Goal: Browse casually: Explore the website without a specific task or goal

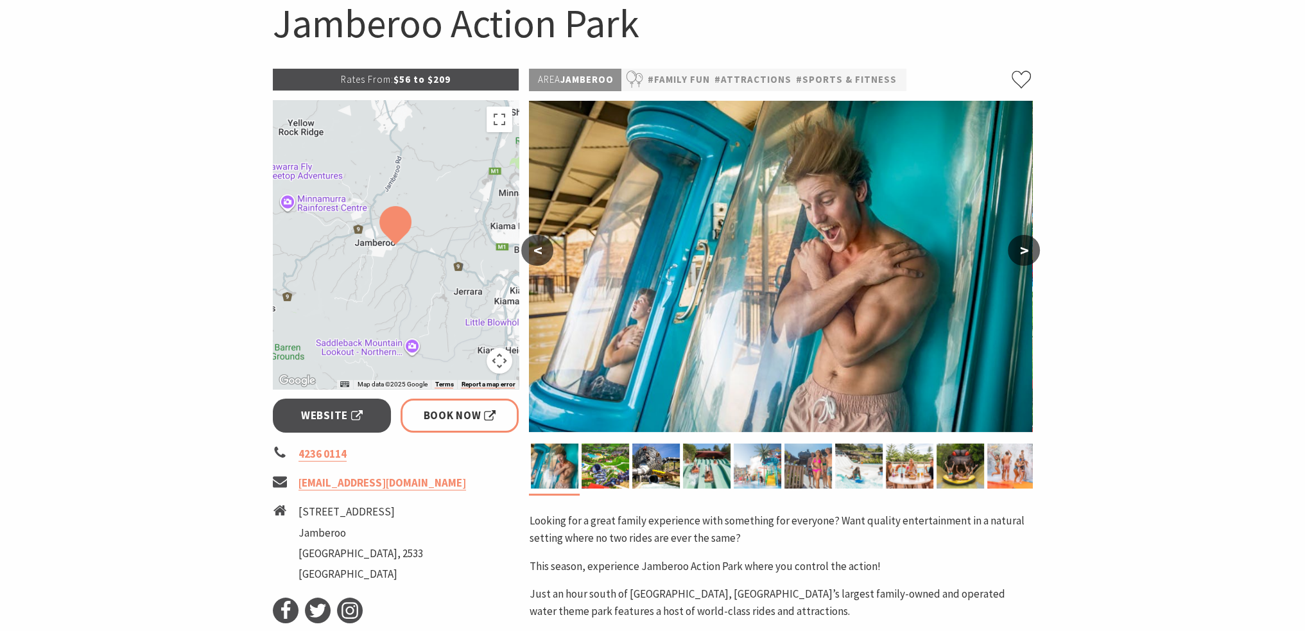
scroll to position [128, 0]
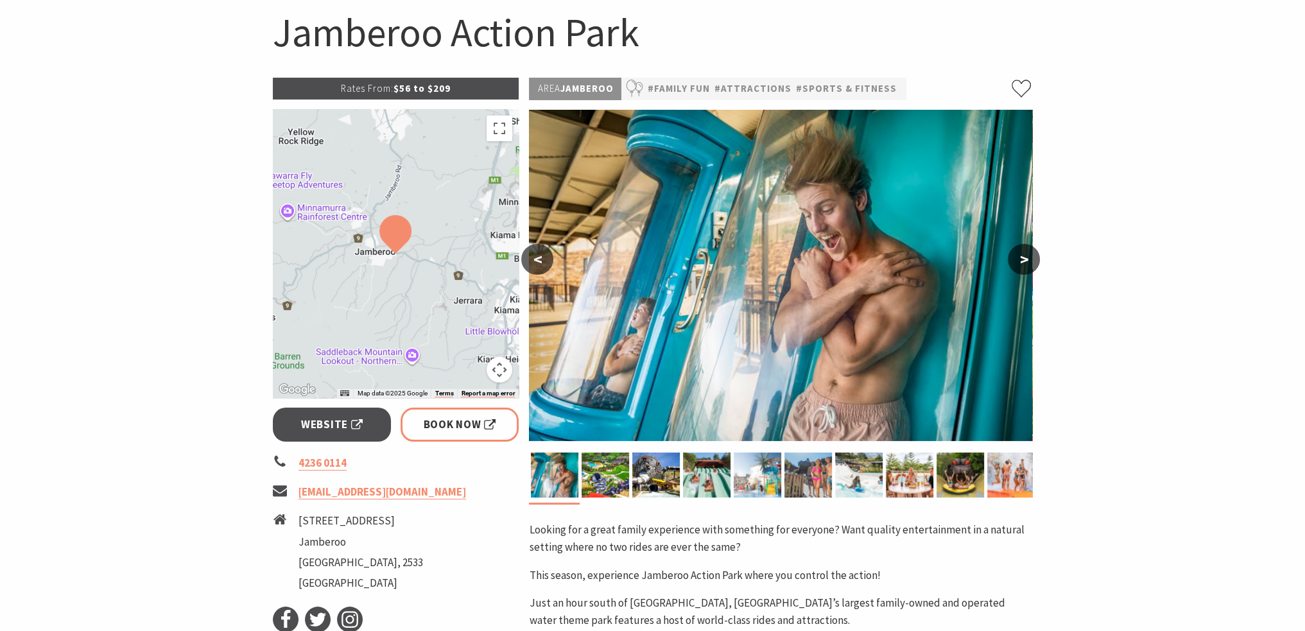
click at [1023, 266] on button ">" at bounding box center [1024, 259] width 32 height 31
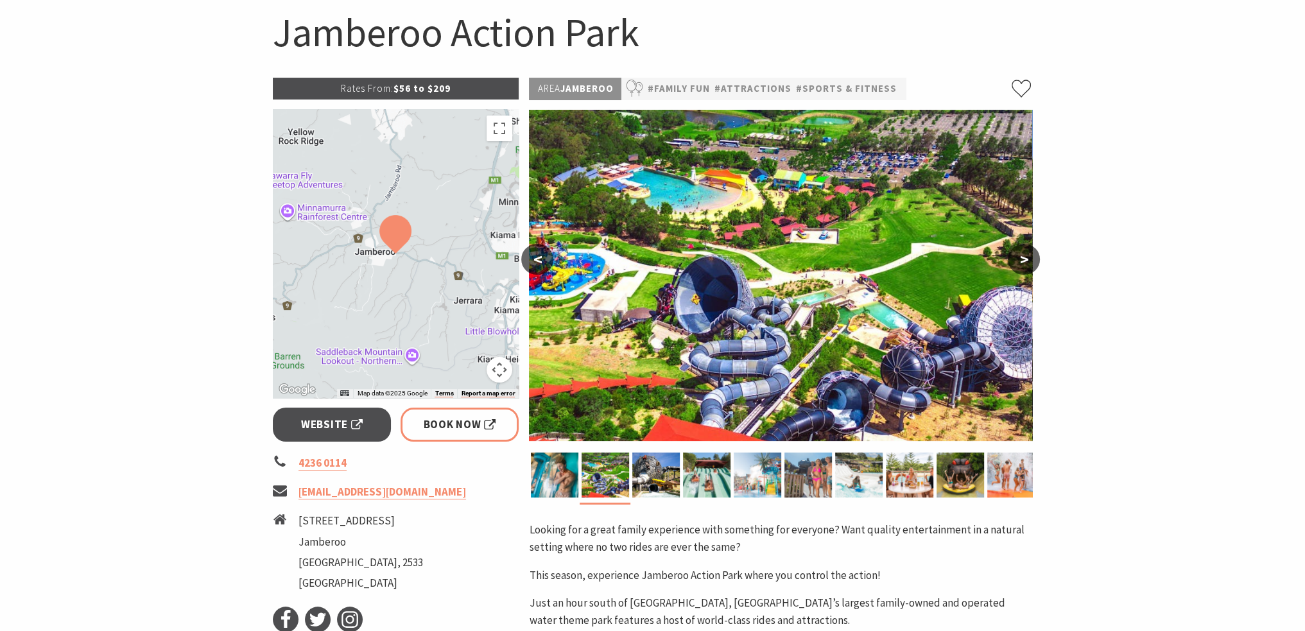
click at [1016, 269] on button ">" at bounding box center [1024, 259] width 32 height 31
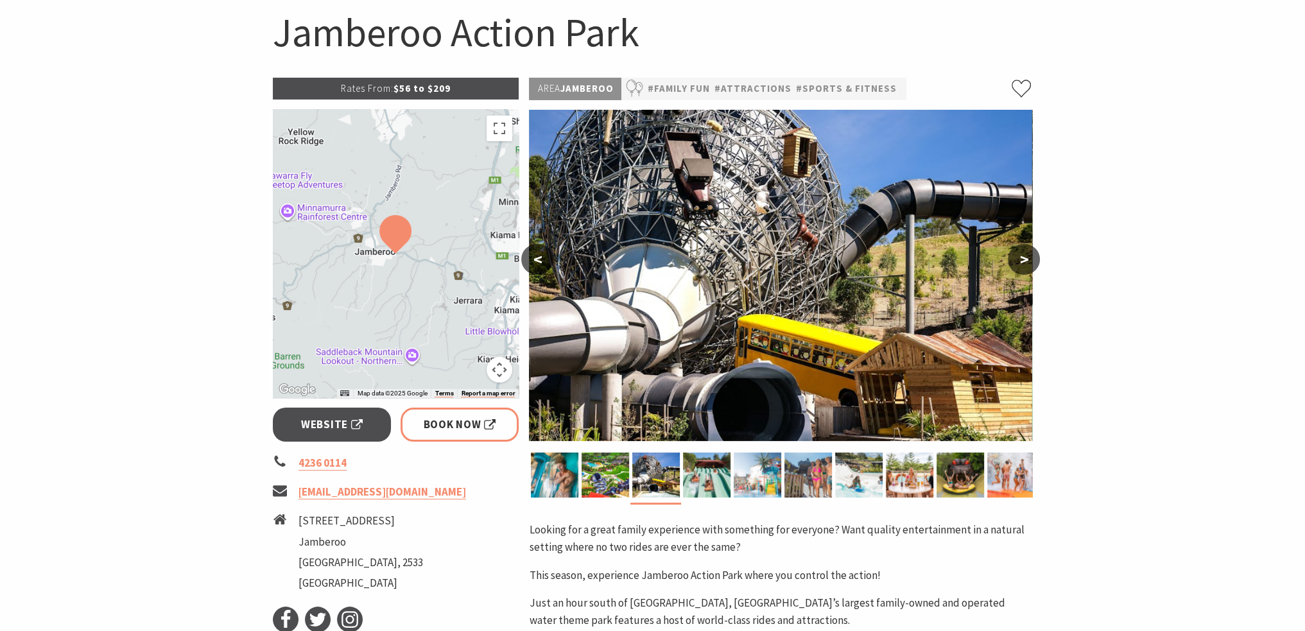
click at [1016, 269] on button ">" at bounding box center [1024, 259] width 32 height 31
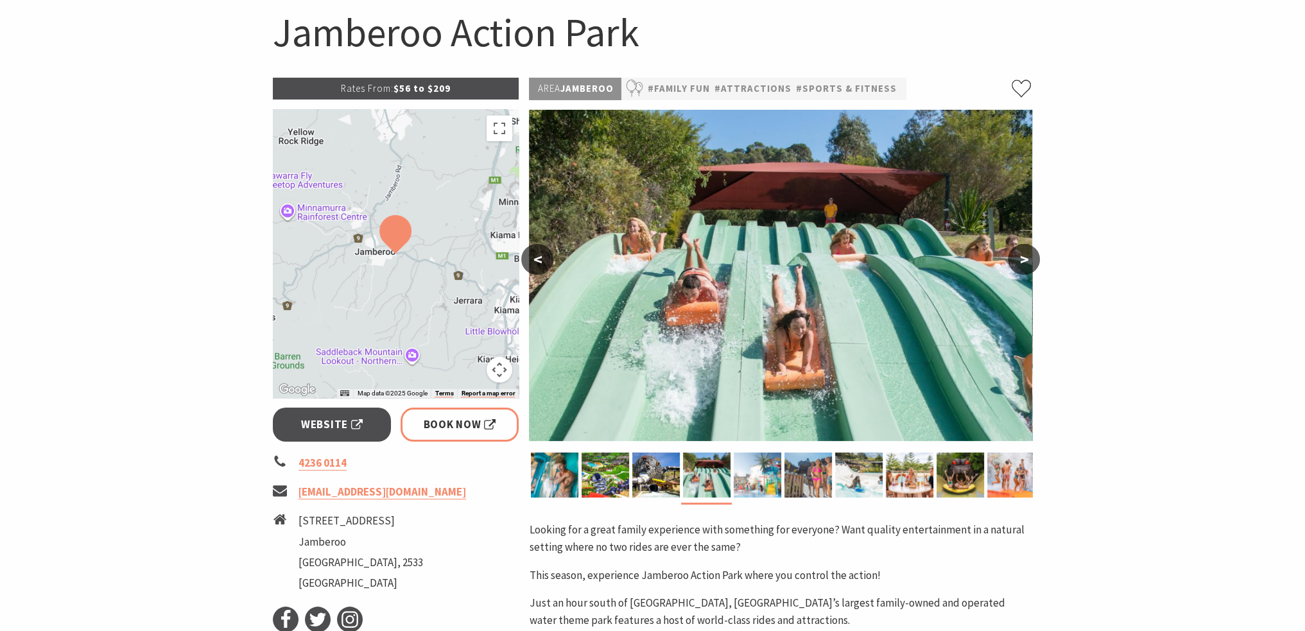
click at [1016, 269] on button ">" at bounding box center [1024, 259] width 32 height 31
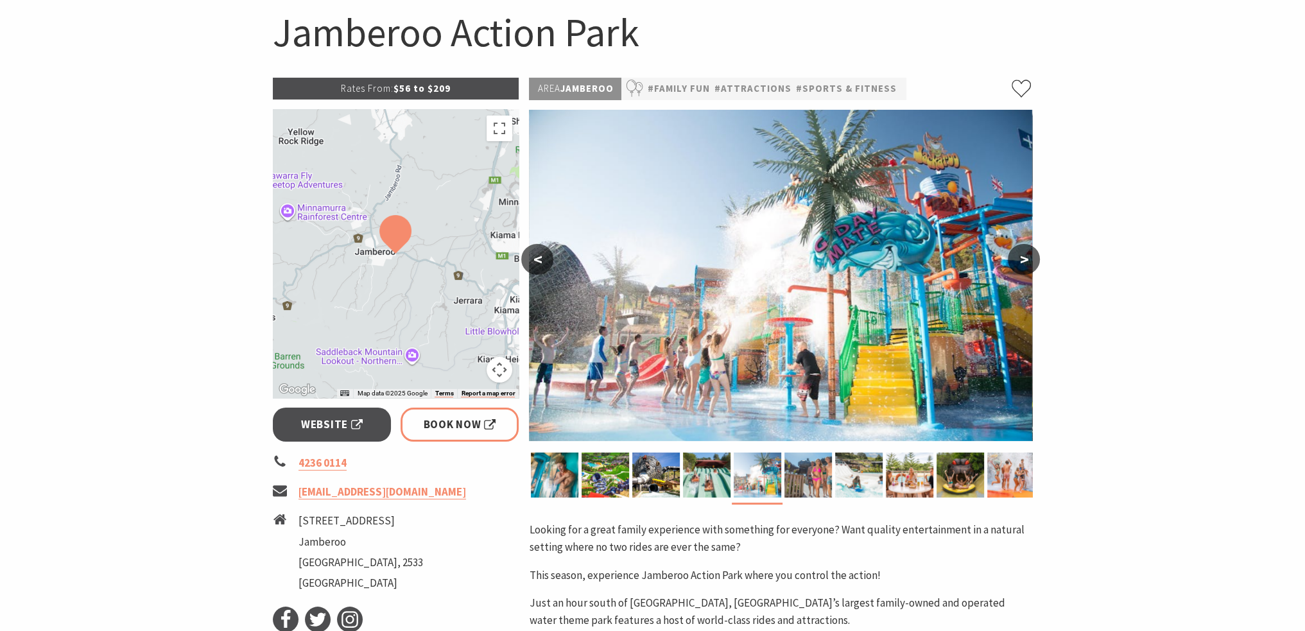
click at [1016, 269] on button ">" at bounding box center [1024, 259] width 32 height 31
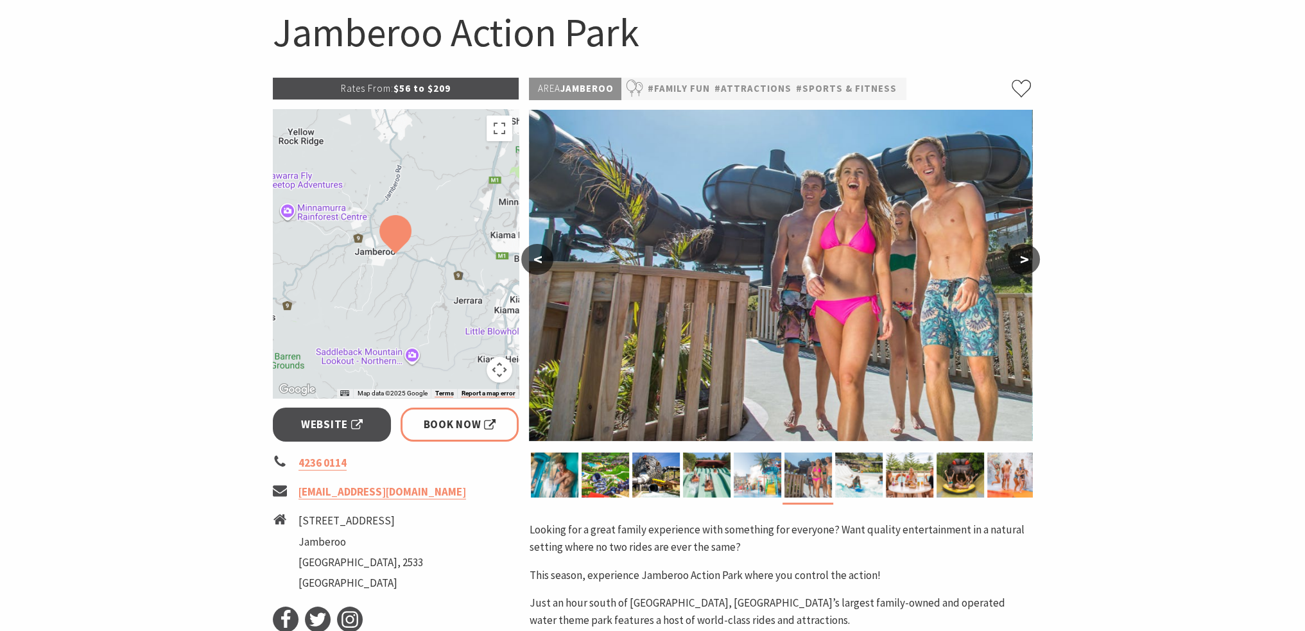
click at [1016, 269] on button ">" at bounding box center [1024, 259] width 32 height 31
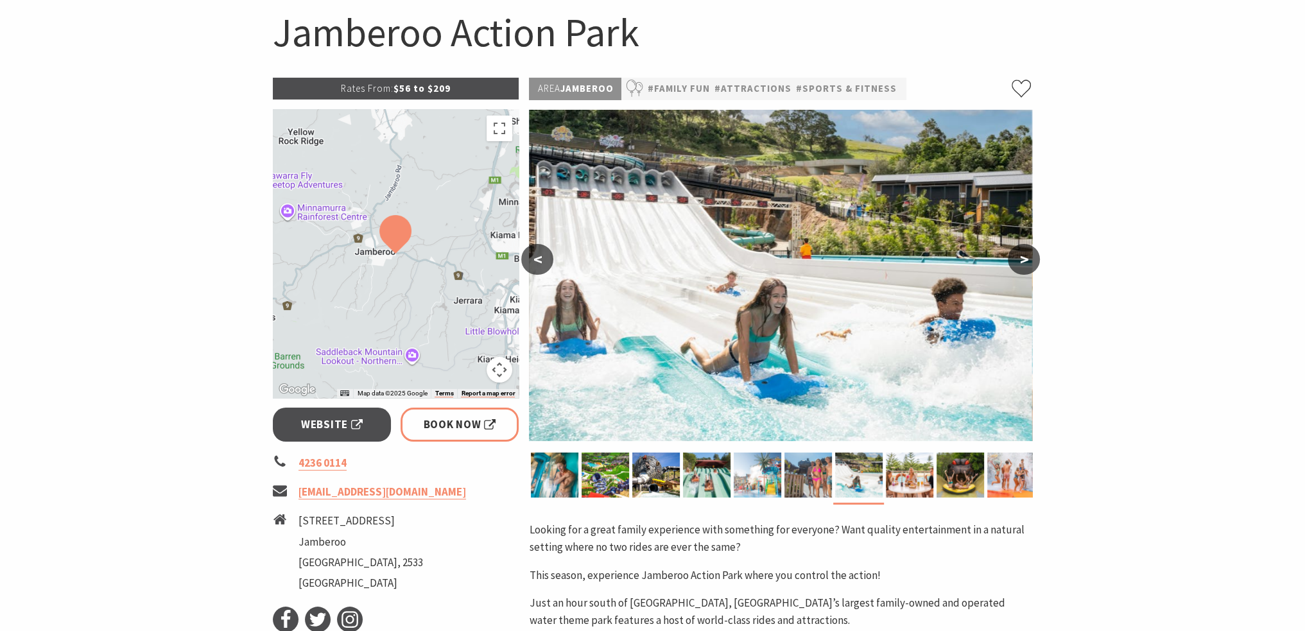
click at [1016, 269] on button ">" at bounding box center [1024, 259] width 32 height 31
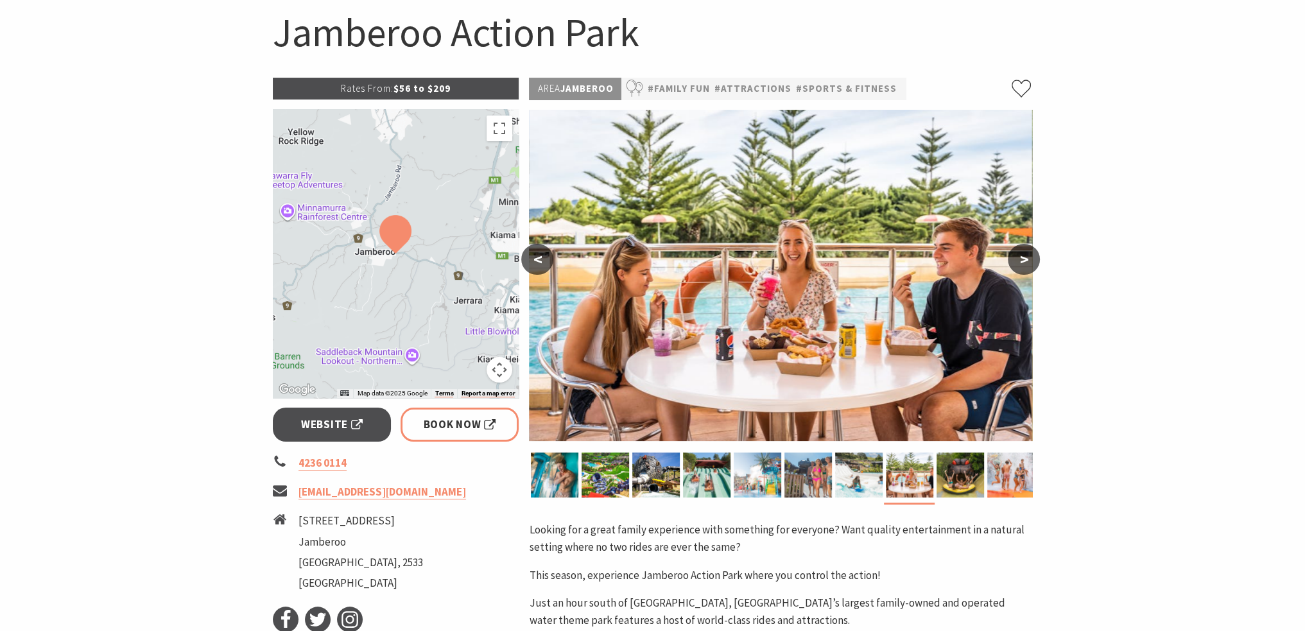
click at [1016, 269] on button ">" at bounding box center [1024, 259] width 32 height 31
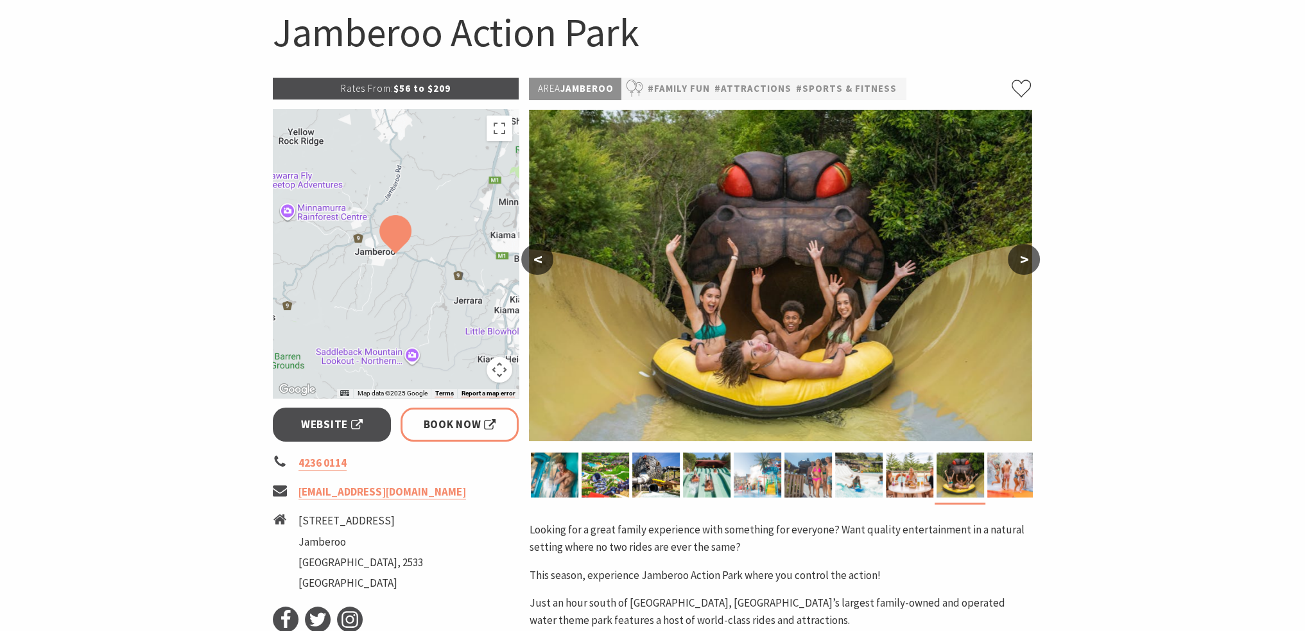
click at [1016, 269] on button ">" at bounding box center [1024, 259] width 32 height 31
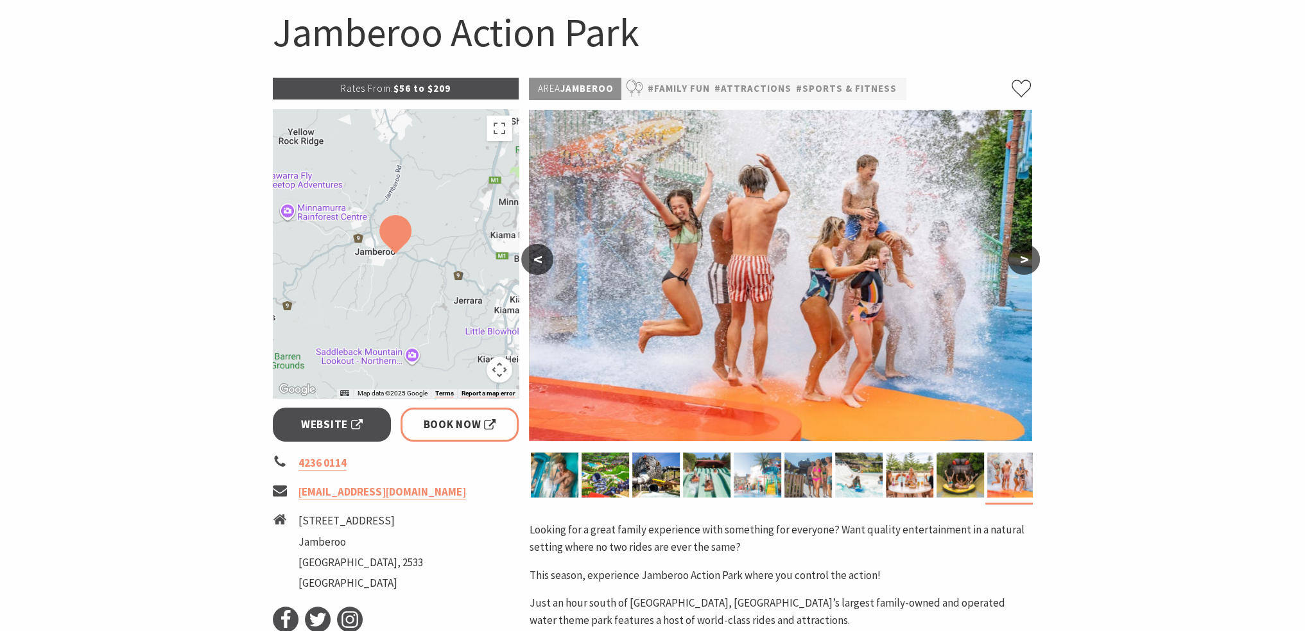
click at [1016, 269] on button ">" at bounding box center [1024, 259] width 32 height 31
click at [1023, 268] on button ">" at bounding box center [1024, 259] width 32 height 31
click at [1025, 265] on button ">" at bounding box center [1024, 259] width 32 height 31
click at [548, 260] on button "<" at bounding box center [537, 259] width 32 height 31
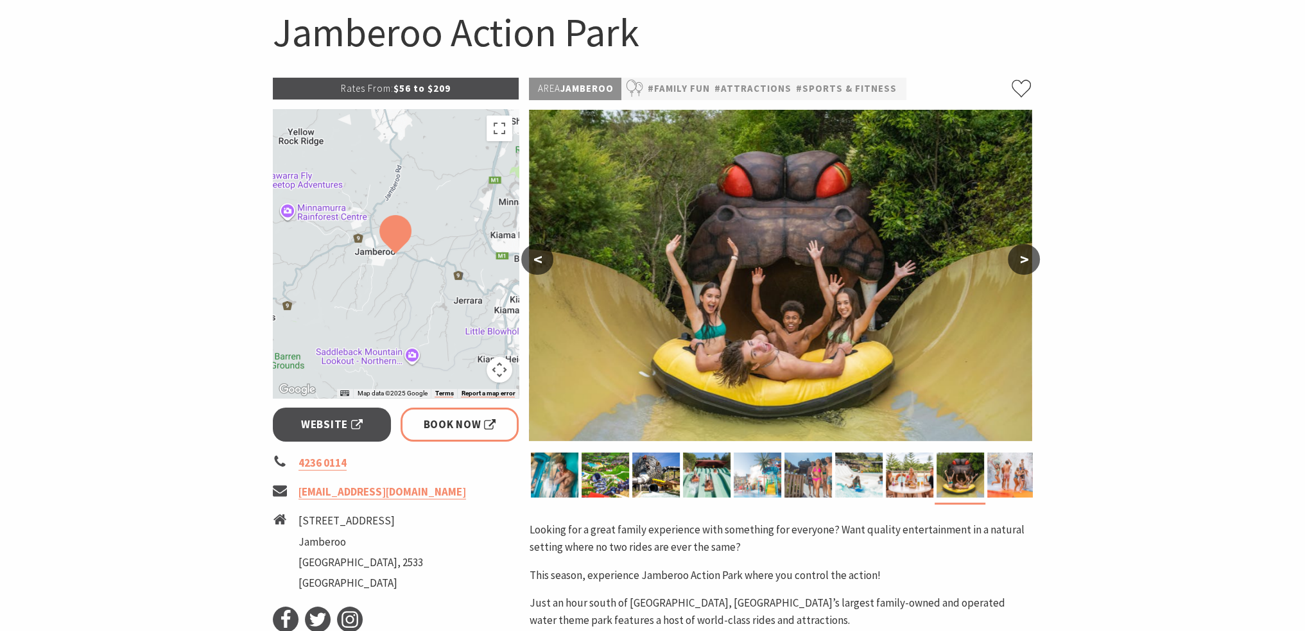
click at [1020, 260] on button ">" at bounding box center [1024, 259] width 32 height 31
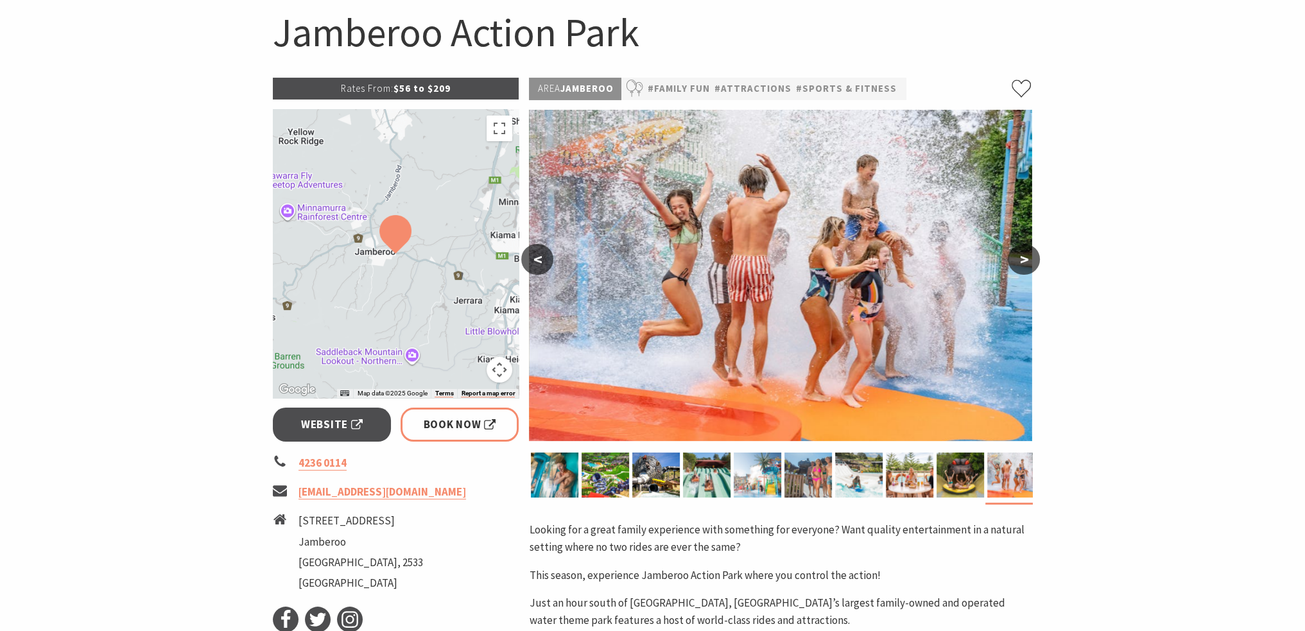
click at [1020, 260] on button ">" at bounding box center [1024, 259] width 32 height 31
click at [1032, 264] on button ">" at bounding box center [1024, 259] width 32 height 31
click at [1025, 259] on button ">" at bounding box center [1024, 259] width 32 height 31
click at [539, 259] on button "<" at bounding box center [537, 259] width 32 height 31
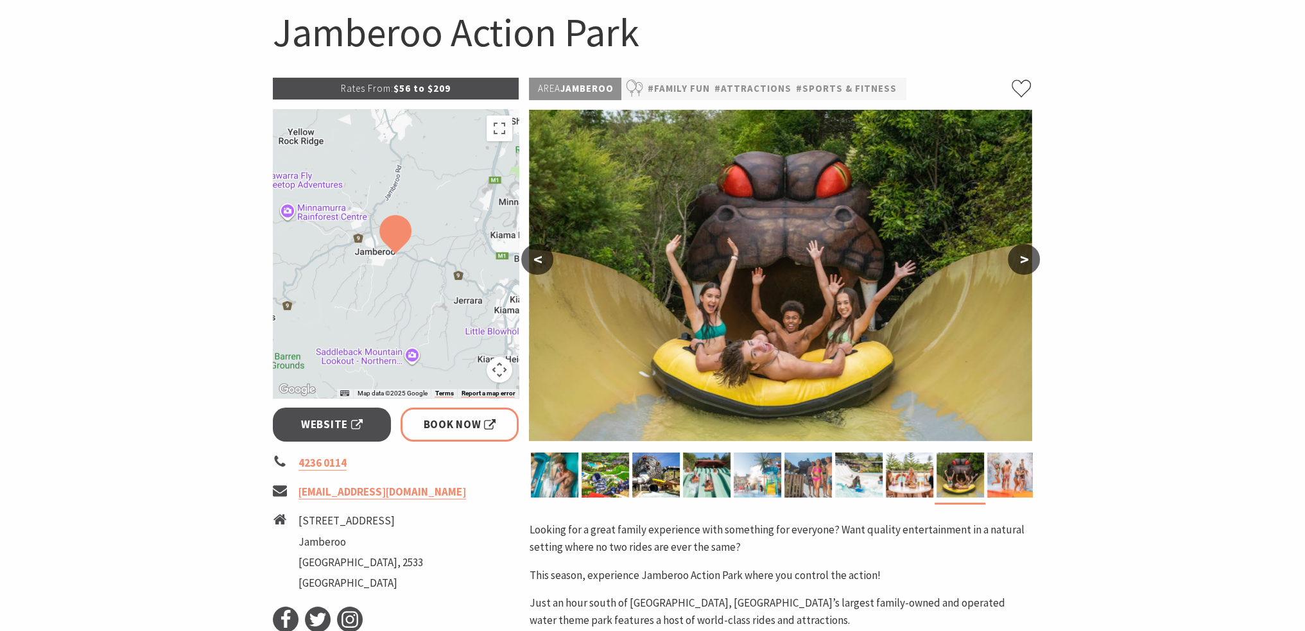
click at [539, 260] on button "<" at bounding box center [537, 259] width 32 height 31
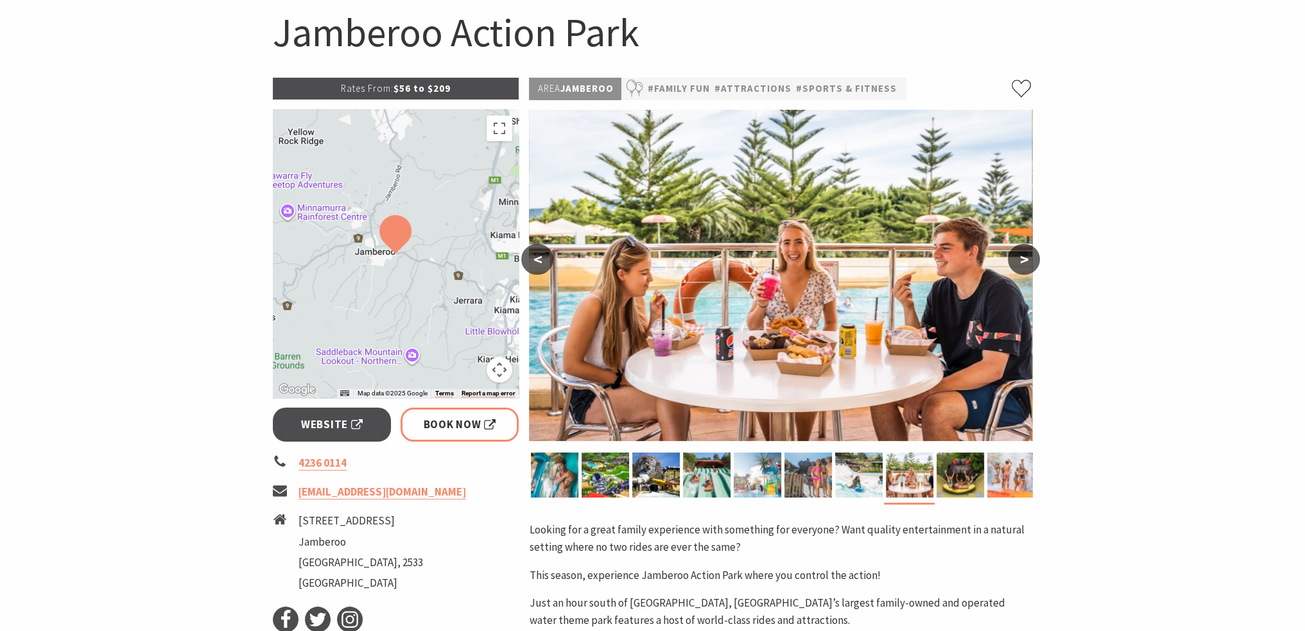
click at [539, 260] on button "<" at bounding box center [537, 259] width 32 height 31
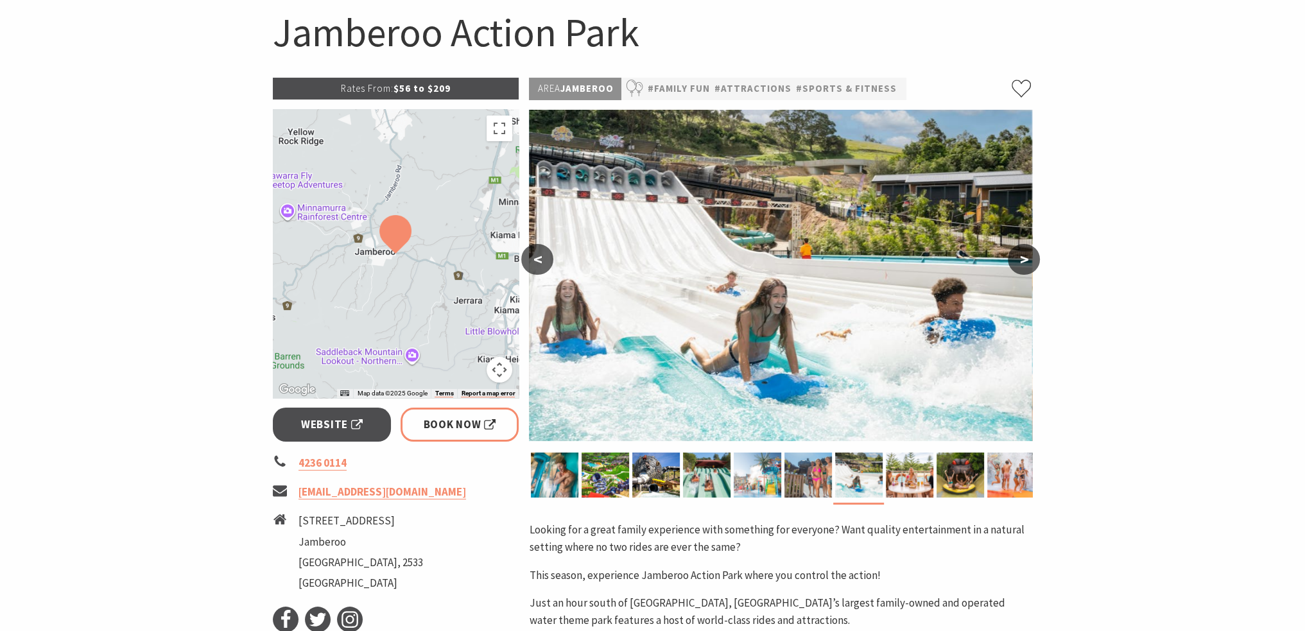
click at [539, 260] on button "<" at bounding box center [537, 259] width 32 height 31
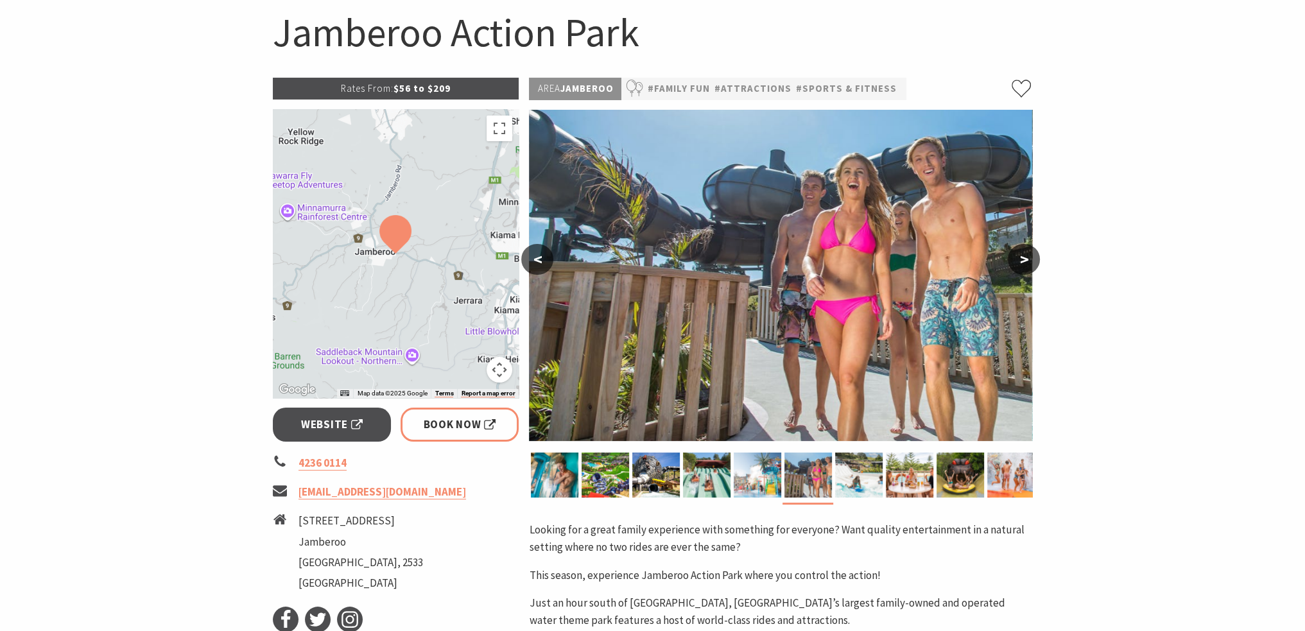
click at [539, 259] on button "<" at bounding box center [537, 259] width 32 height 31
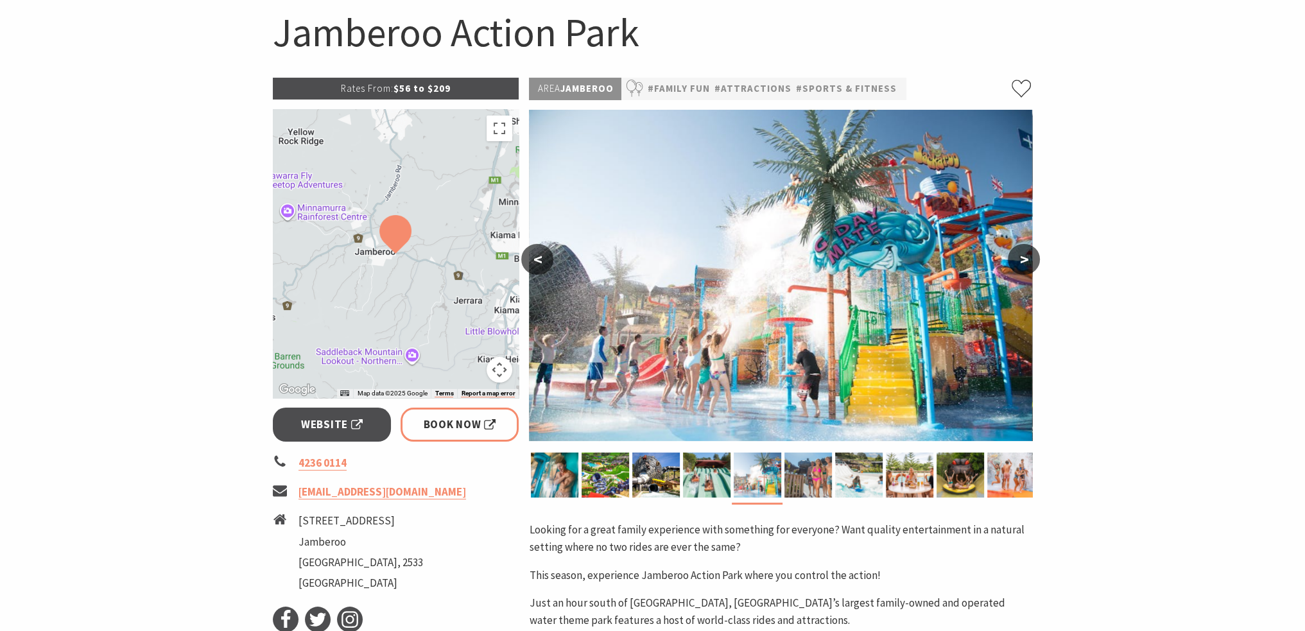
click at [539, 259] on button "<" at bounding box center [537, 259] width 32 height 31
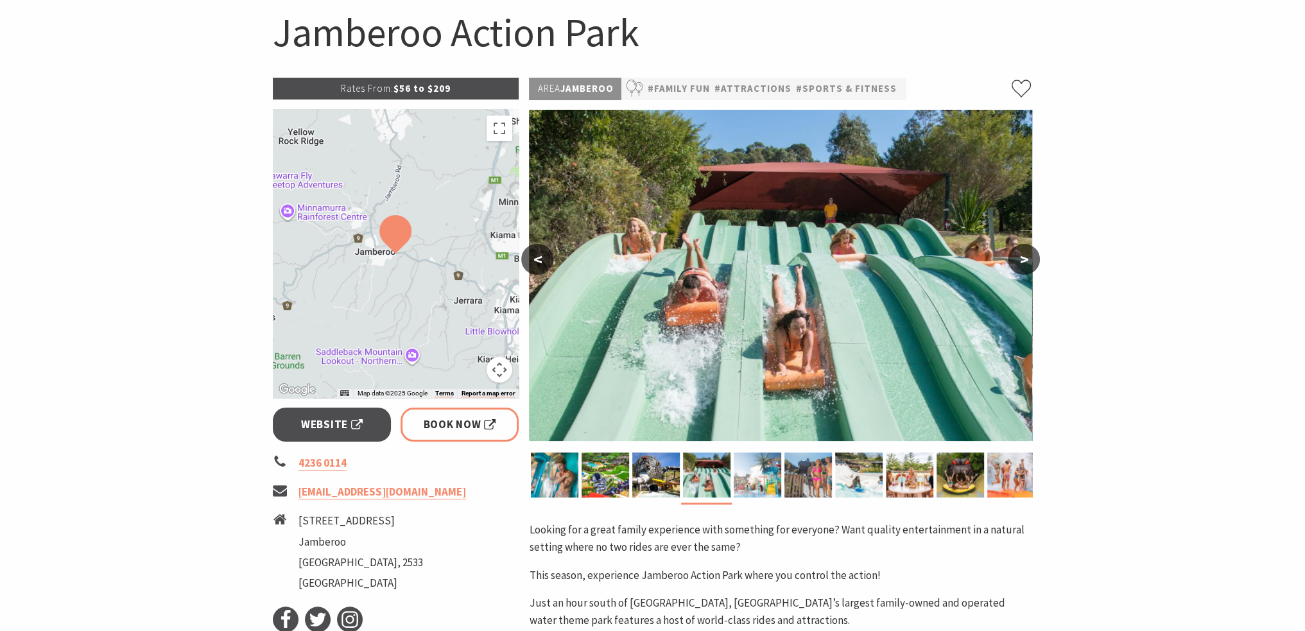
click at [539, 259] on button "<" at bounding box center [537, 259] width 32 height 31
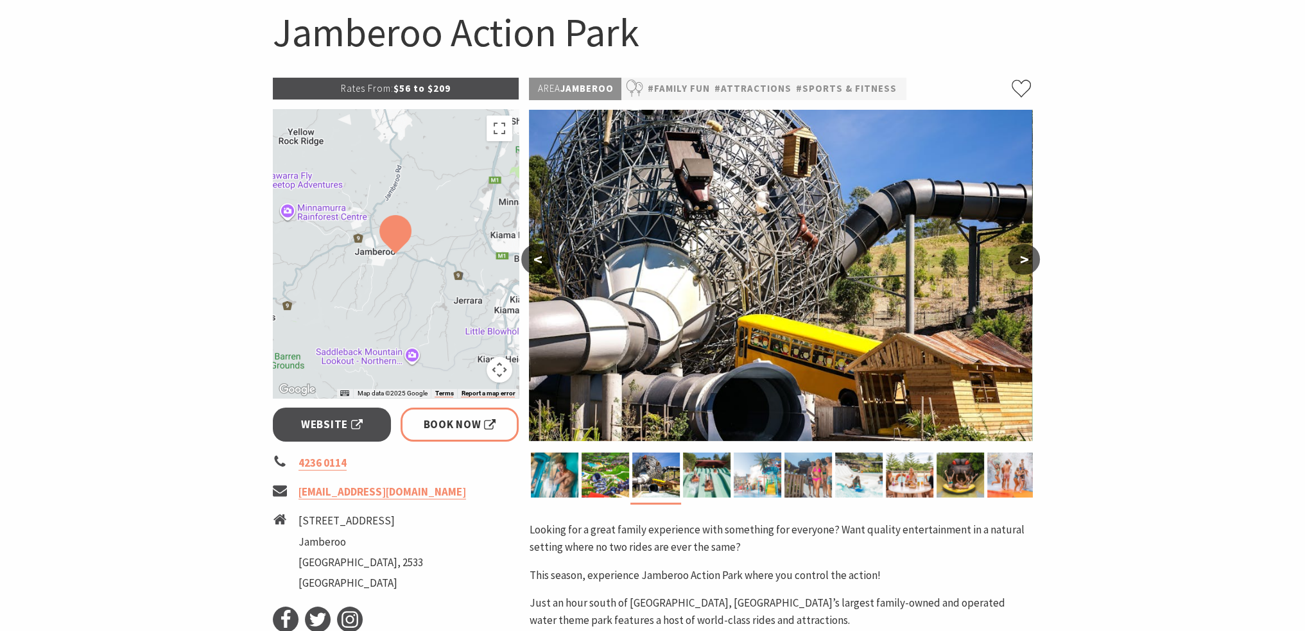
click at [539, 259] on button "<" at bounding box center [537, 259] width 32 height 31
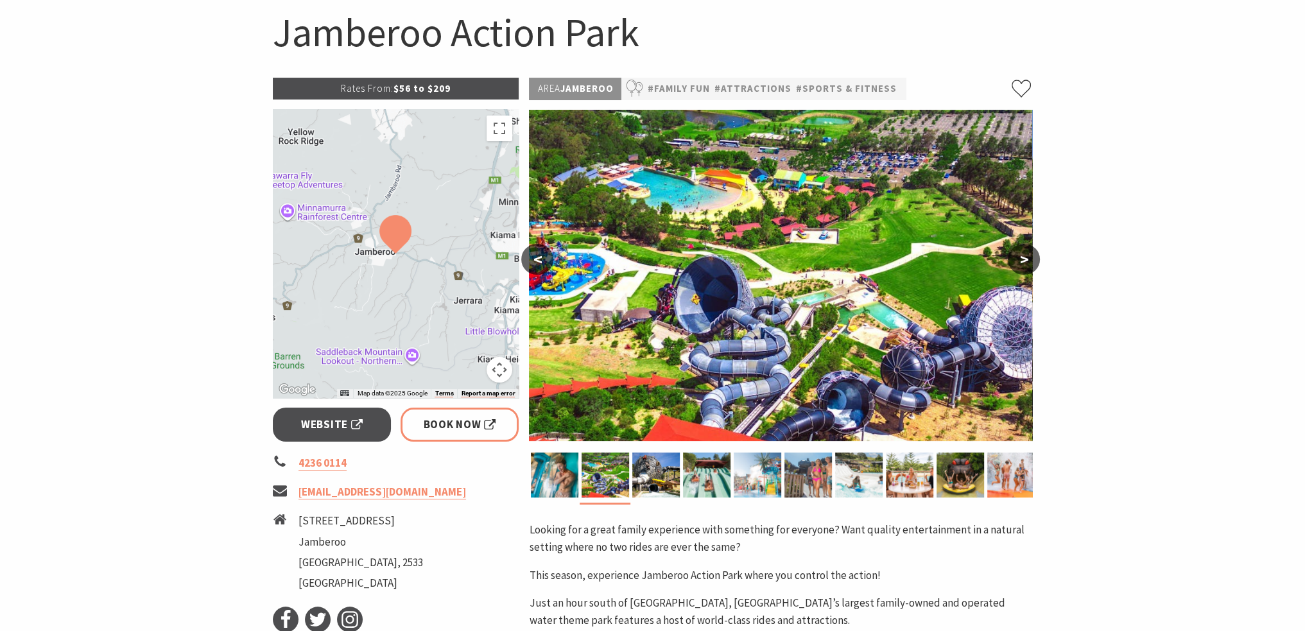
click at [539, 259] on button "<" at bounding box center [537, 259] width 32 height 31
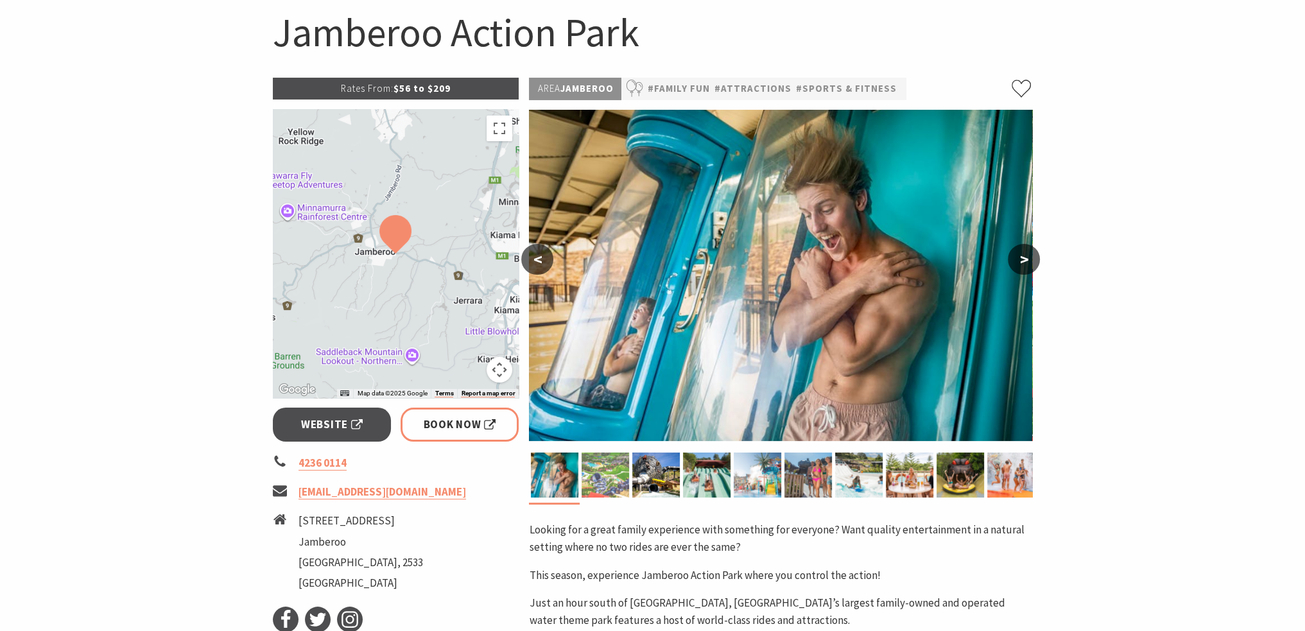
click at [611, 467] on img at bounding box center [606, 475] width 48 height 45
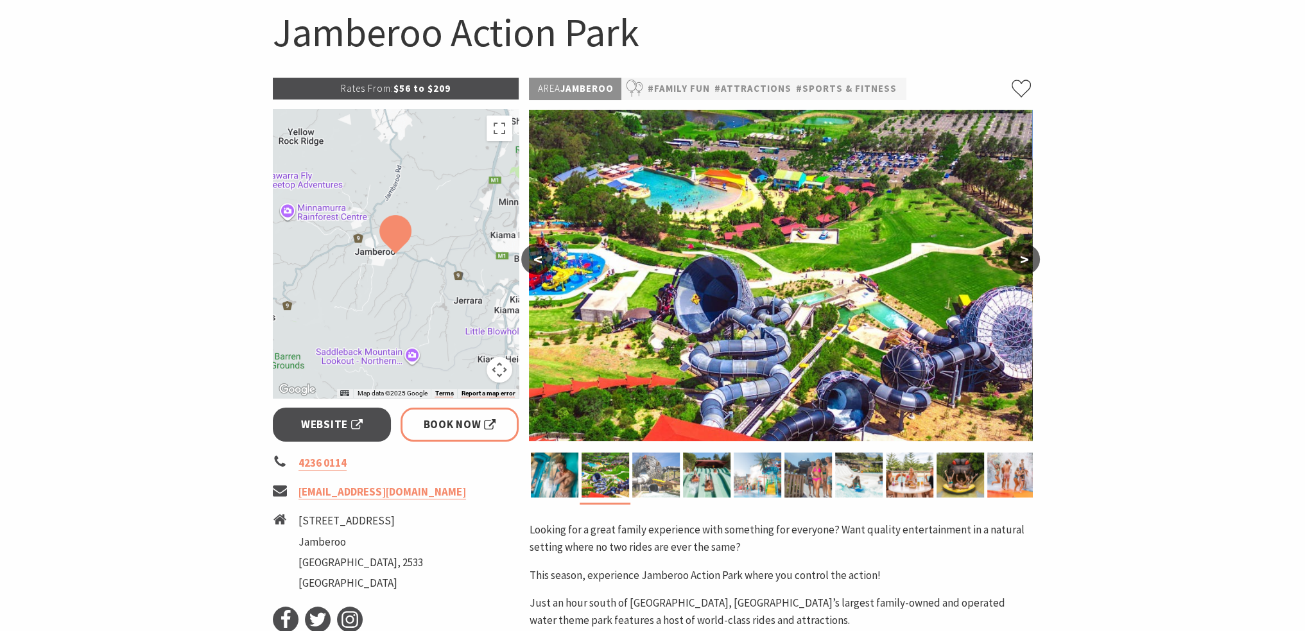
click at [650, 472] on img at bounding box center [656, 475] width 48 height 45
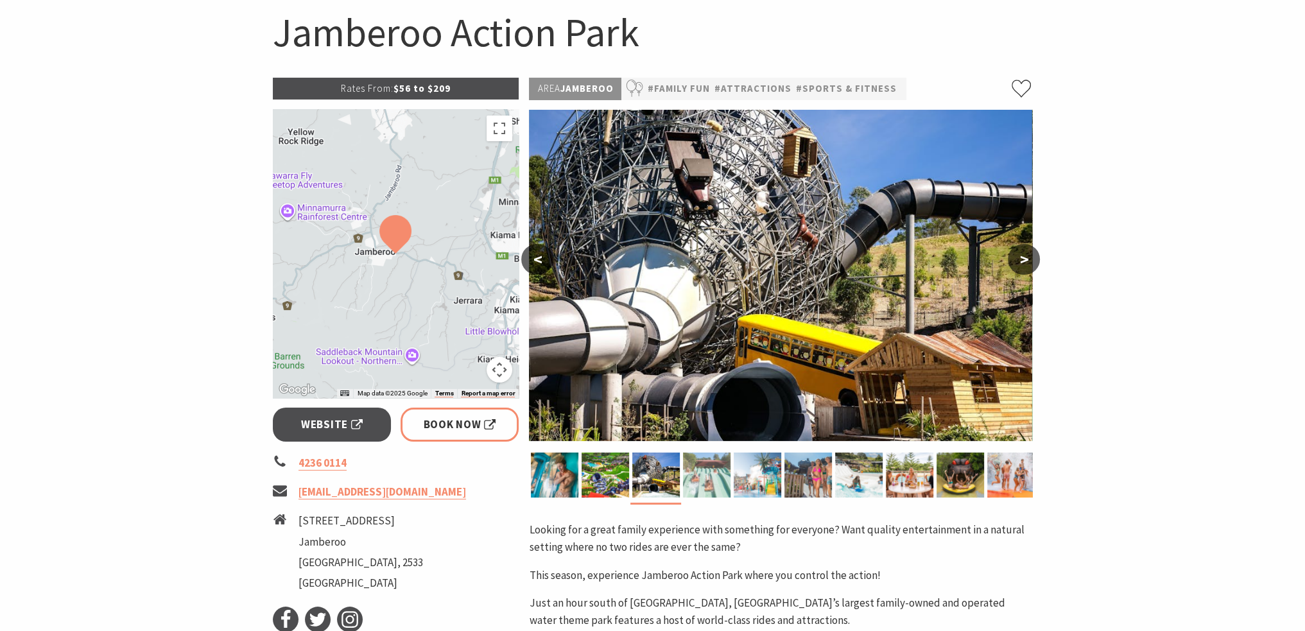
click at [708, 474] on img at bounding box center [707, 475] width 48 height 45
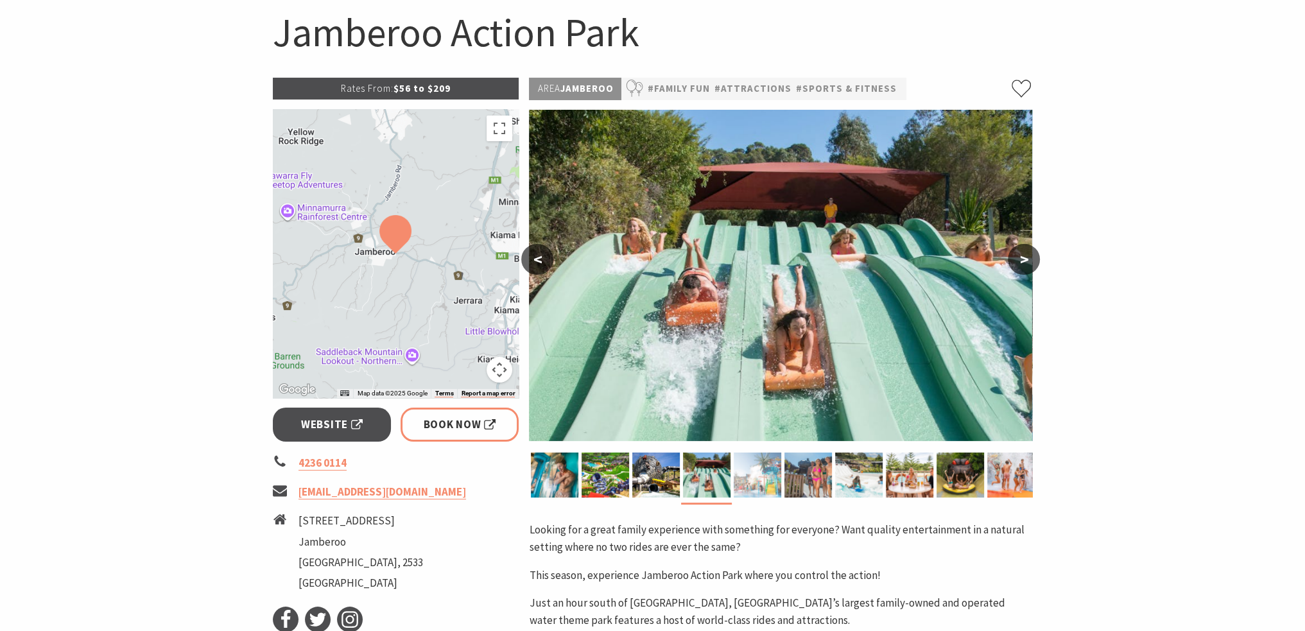
click at [758, 471] on img at bounding box center [758, 475] width 48 height 45
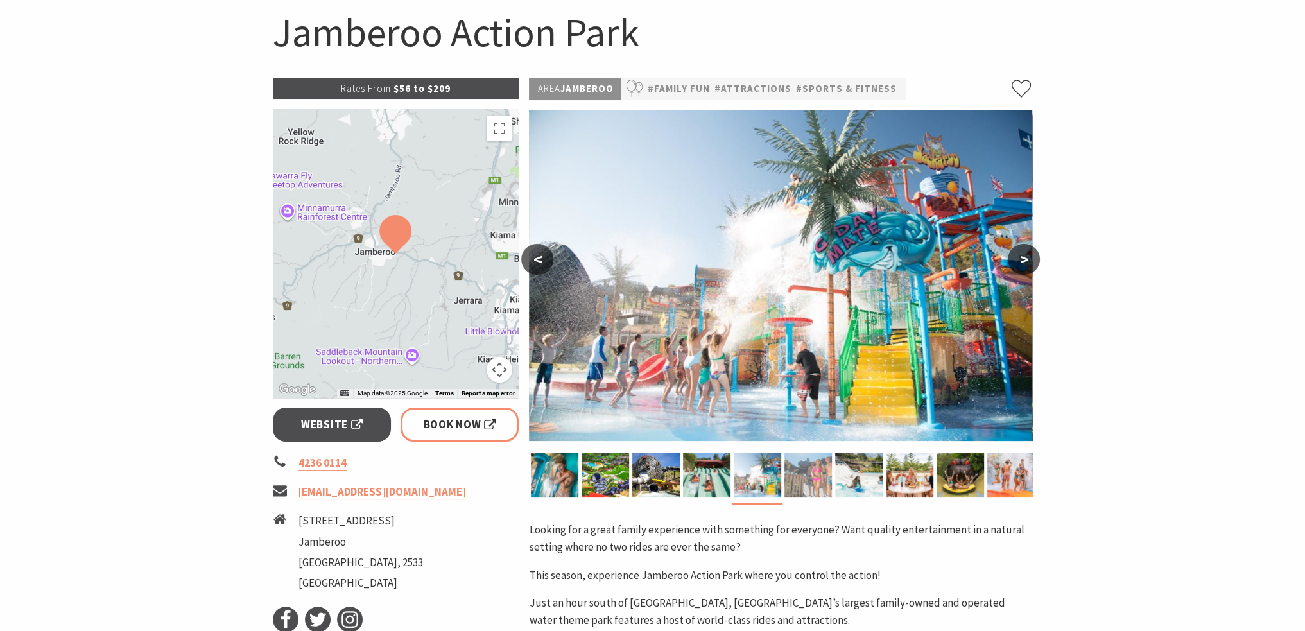
click at [822, 483] on img at bounding box center [809, 475] width 48 height 45
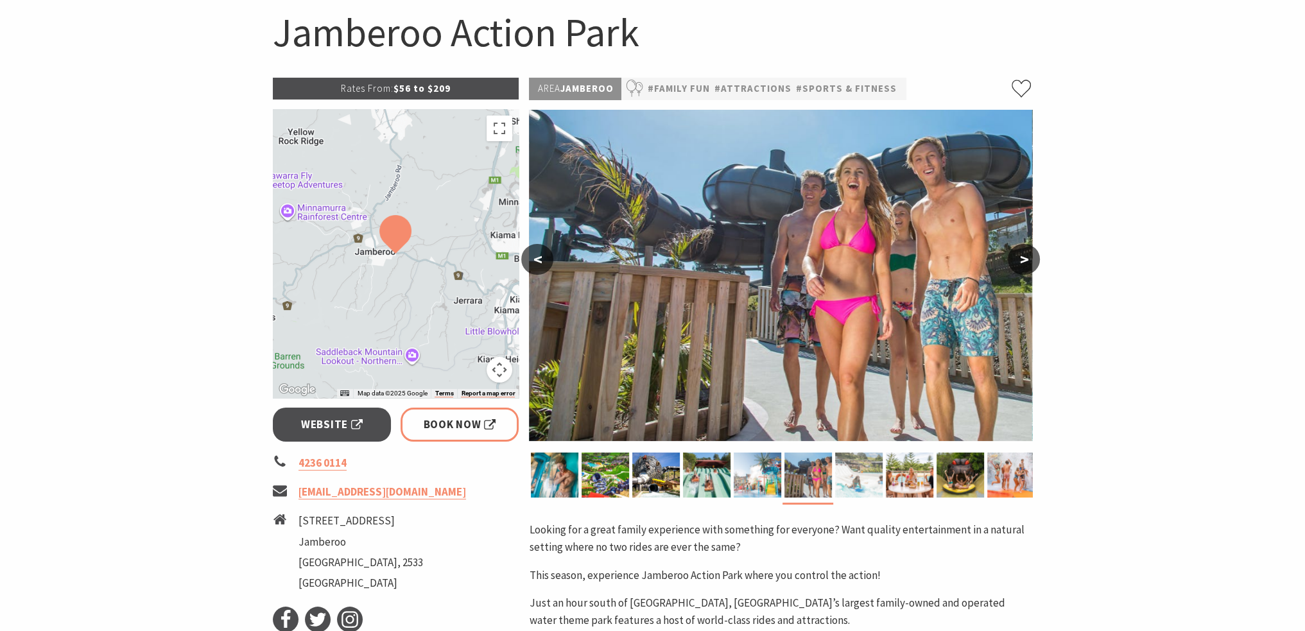
click at [856, 477] on img at bounding box center [859, 475] width 48 height 45
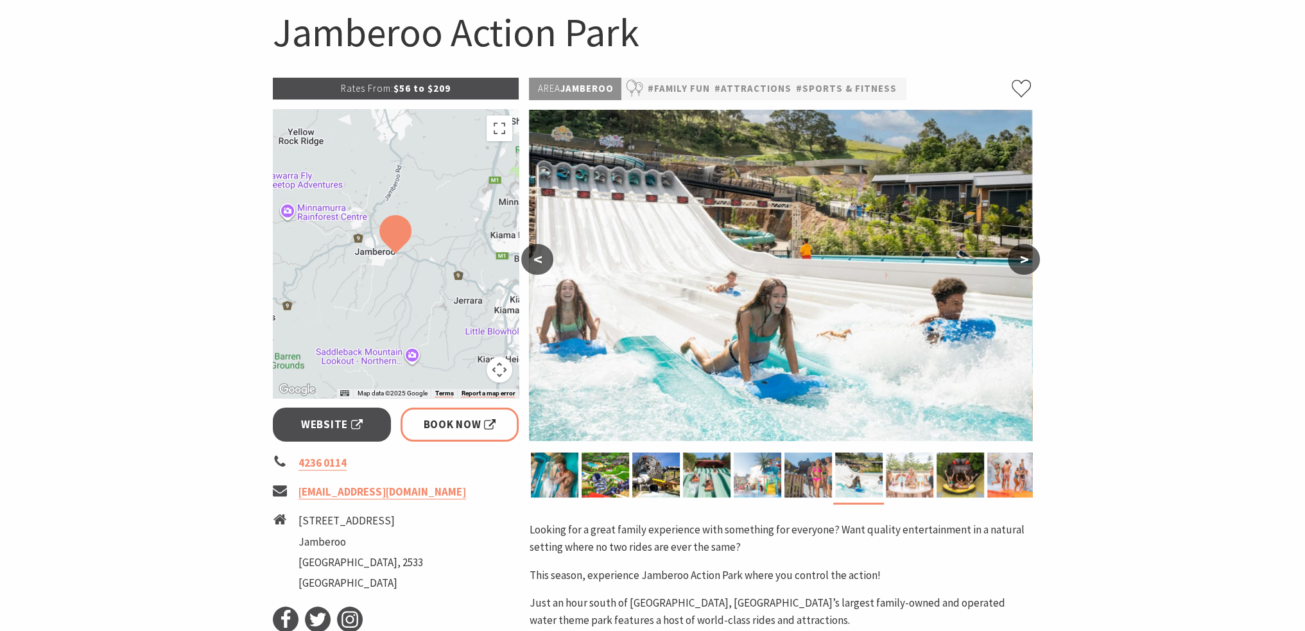
click at [909, 472] on img at bounding box center [910, 475] width 48 height 45
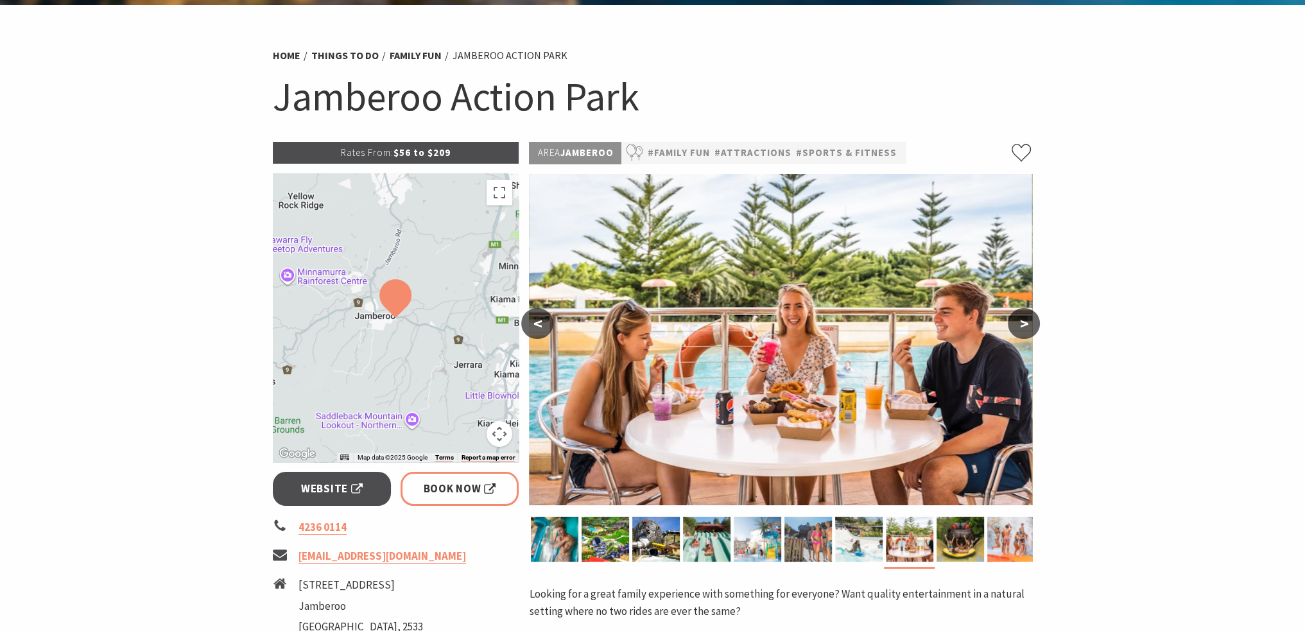
scroll to position [0, 0]
